Goal: Task Accomplishment & Management: Complete application form

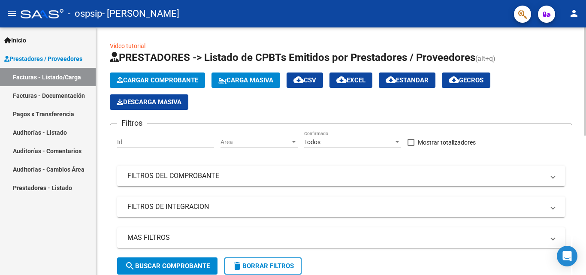
click at [196, 266] on span "search Buscar Comprobante" at bounding box center [167, 266] width 85 height 8
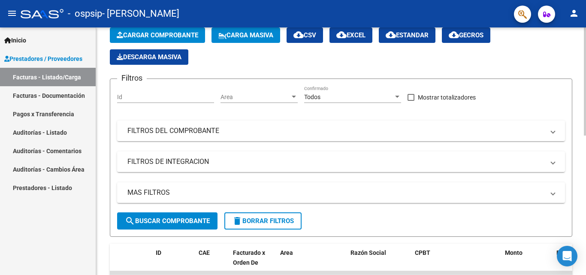
scroll to position [47, 0]
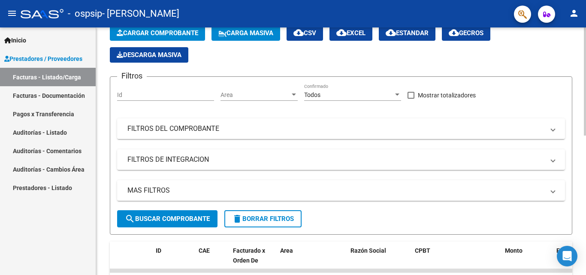
click at [585, 150] on div at bounding box center [584, 102] width 2 height 108
click at [530, 136] on mat-expansion-panel-header "FILTROS DEL COMPROBANTE" at bounding box center [341, 128] width 448 height 21
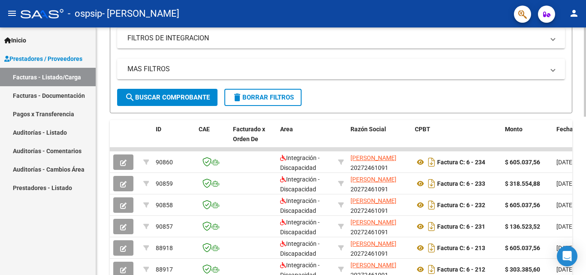
scroll to position [289, 0]
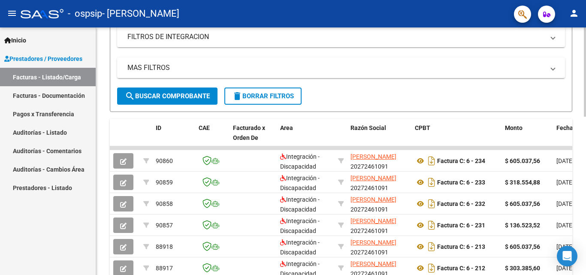
click at [577, 159] on div "Video tutorial PRESTADORES -> Listado de CPBTs Emitidos por Prestadores / Prove…" at bounding box center [342, 77] width 492 height 678
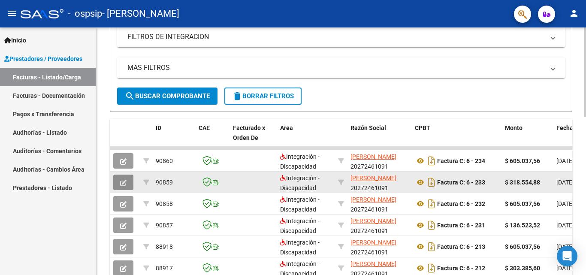
click at [123, 181] on icon "button" at bounding box center [123, 183] width 6 height 6
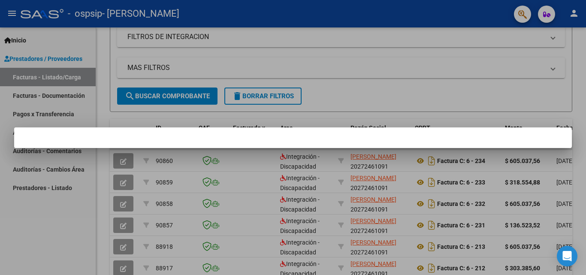
click at [581, 115] on div at bounding box center [293, 137] width 586 height 275
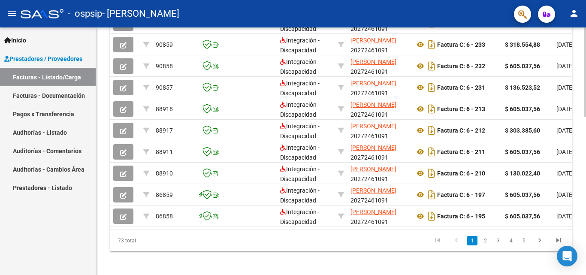
scroll to position [438, 0]
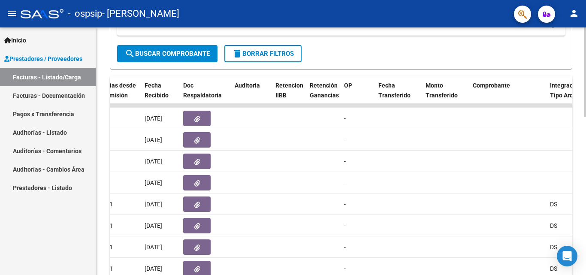
scroll to position [337, 0]
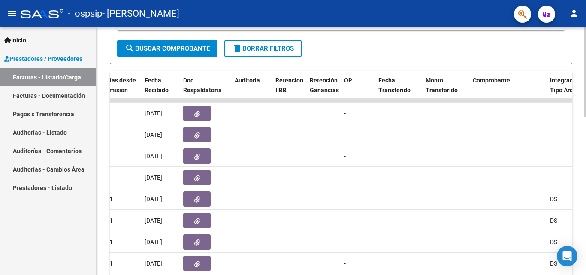
click at [585, 159] on div at bounding box center [584, 195] width 2 height 89
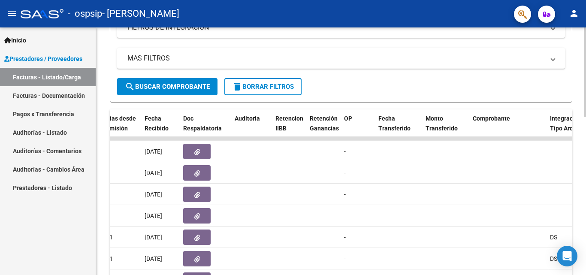
click at [585, 183] on div at bounding box center [584, 181] width 2 height 89
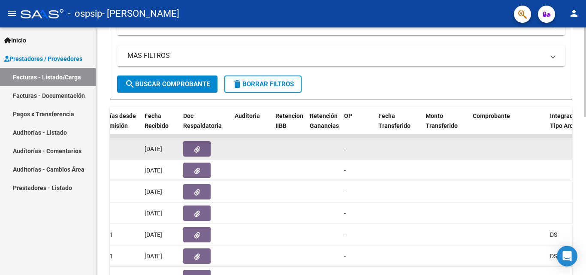
click at [196, 148] on icon "button" at bounding box center [197, 149] width 6 height 6
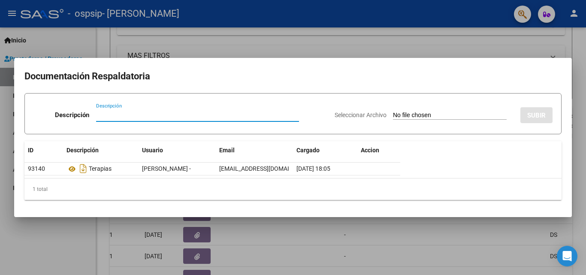
click at [523, 250] on div at bounding box center [293, 137] width 586 height 275
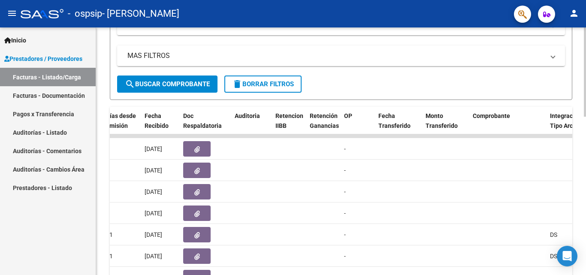
scroll to position [0, 0]
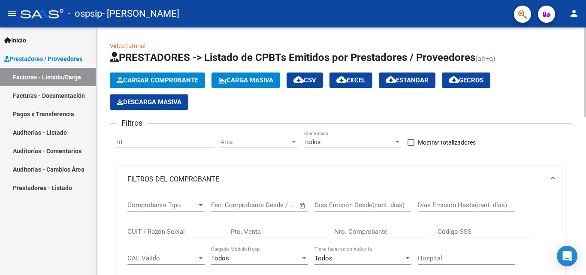
click at [585, 42] on div at bounding box center [584, 71] width 2 height 89
click at [156, 81] on span "Cargar Comprobante" at bounding box center [157, 80] width 81 height 8
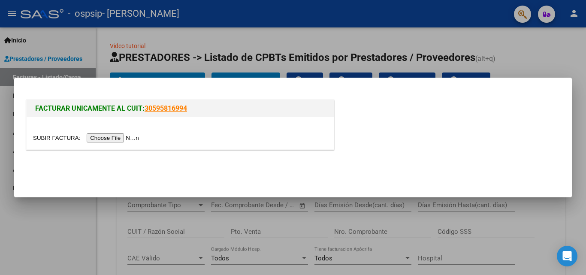
click at [129, 141] on input "file" at bounding box center [87, 137] width 108 height 9
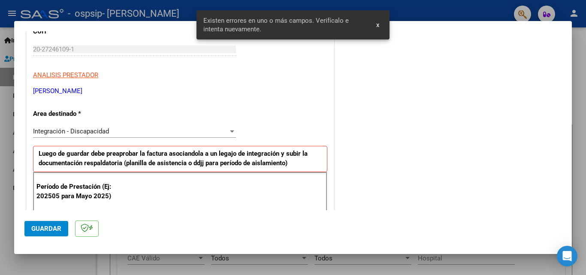
scroll to position [210, 0]
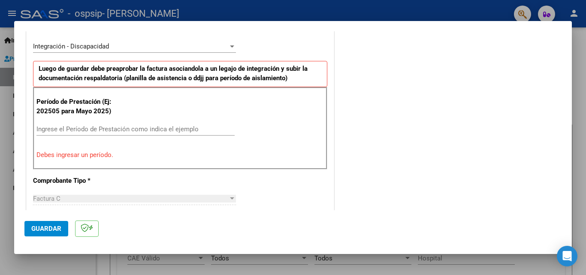
click at [128, 128] on input "Ingrese el Período de Prestación como indica el ejemplo" at bounding box center [135, 129] width 198 height 8
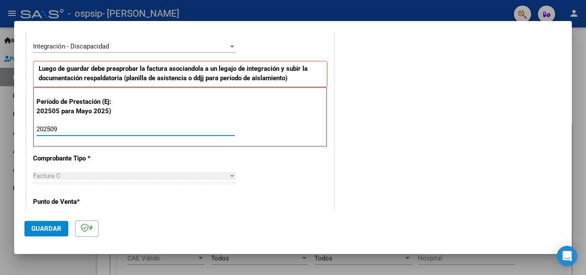
type input "202509"
click at [29, 234] on button "Guardar" at bounding box center [46, 228] width 44 height 15
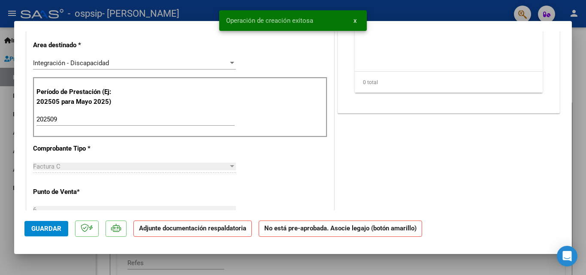
scroll to position [0, 0]
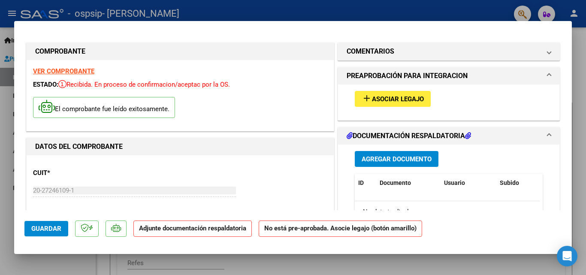
click at [372, 153] on button "Agregar Documento" at bounding box center [397, 159] width 84 height 16
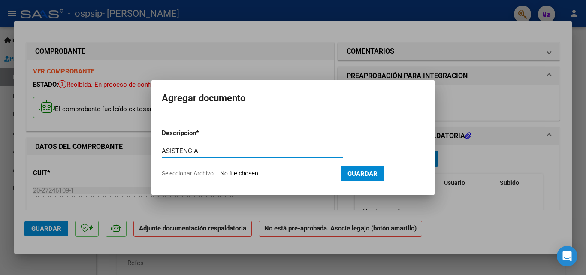
type input "ASISTENCIA"
click at [259, 173] on input "Seleccionar Archivo" at bounding box center [277, 174] width 114 height 8
type input "C:\fakepath\[PERSON_NAME] [DATE] escuela .pdf"
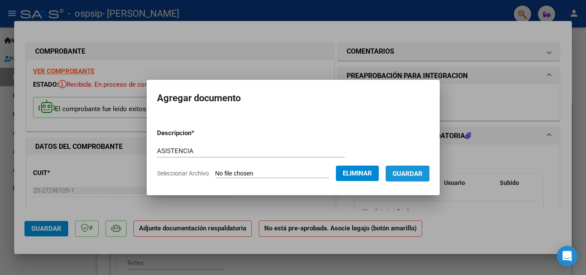
click at [402, 173] on span "Guardar" at bounding box center [407, 174] width 30 height 8
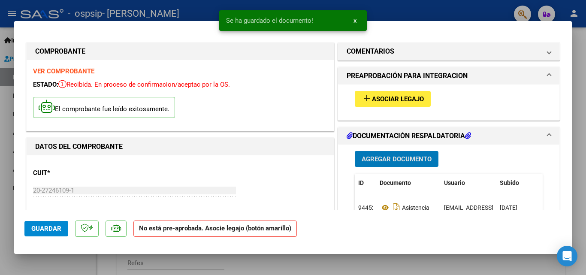
click at [35, 231] on span "Guardar" at bounding box center [46, 229] width 30 height 8
click at [411, 1] on div at bounding box center [293, 137] width 586 height 275
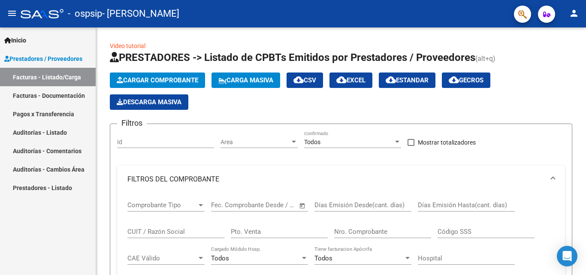
click at [53, 93] on link "Facturas - Documentación" at bounding box center [48, 95] width 96 height 18
